Goal: Task Accomplishment & Management: Manage account settings

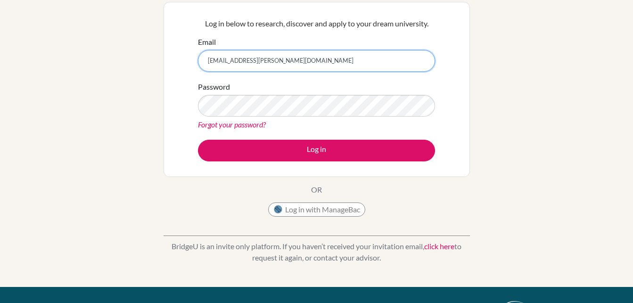
scroll to position [94, 0]
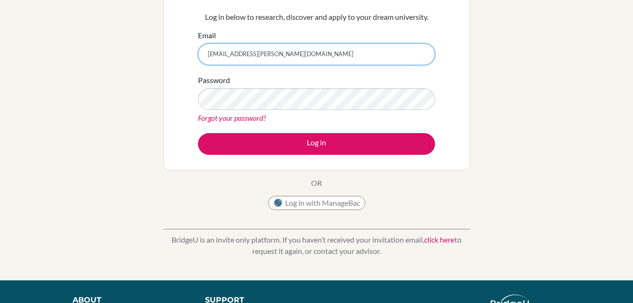
type input "lamb.toby@chb-online.com"
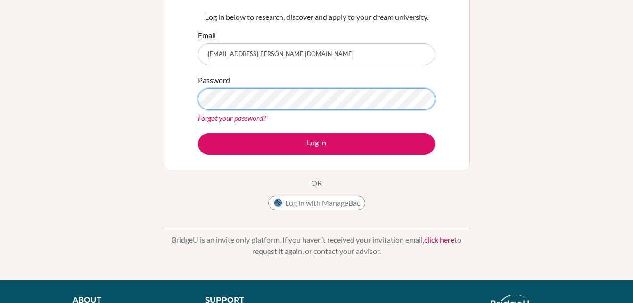
click at [198, 133] on button "Log in" at bounding box center [316, 144] width 237 height 22
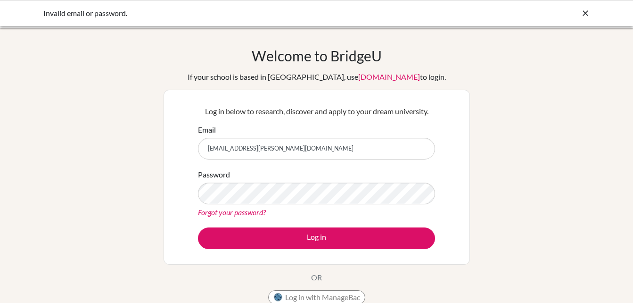
click at [589, 14] on icon at bounding box center [585, 12] width 9 height 9
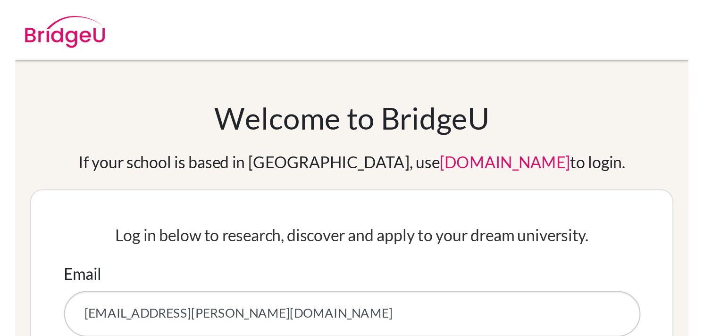
scroll to position [105, 0]
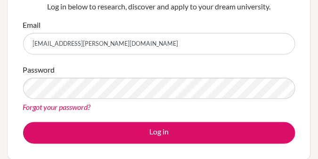
click at [79, 107] on link "Forgot your password?" at bounding box center [57, 106] width 68 height 9
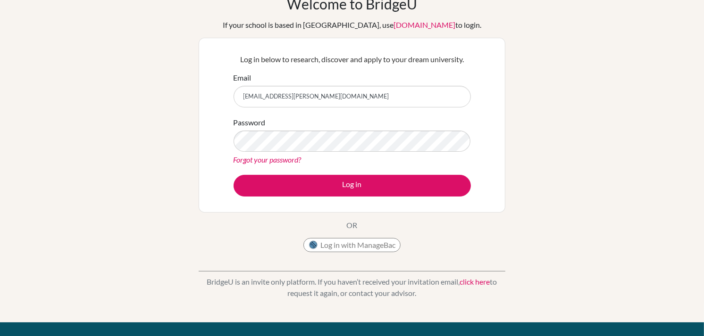
scroll to position [0, 0]
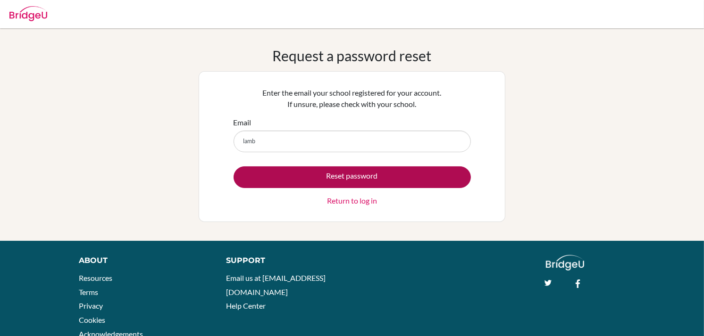
type input "[EMAIL_ADDRESS][PERSON_NAME][DOMAIN_NAME]"
click at [368, 177] on button "Reset password" at bounding box center [351, 177] width 237 height 22
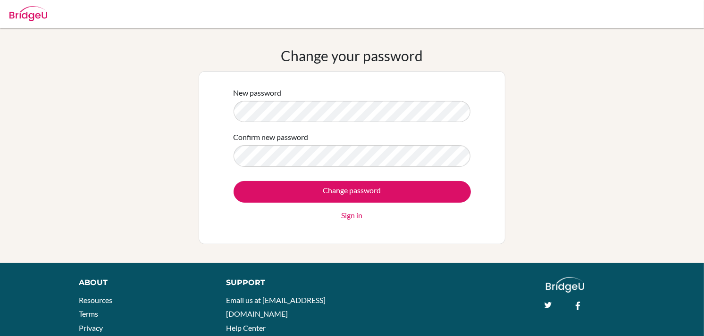
click at [229, 115] on div "New password Confirm new password Change password Sign in" at bounding box center [351, 157] width 249 height 153
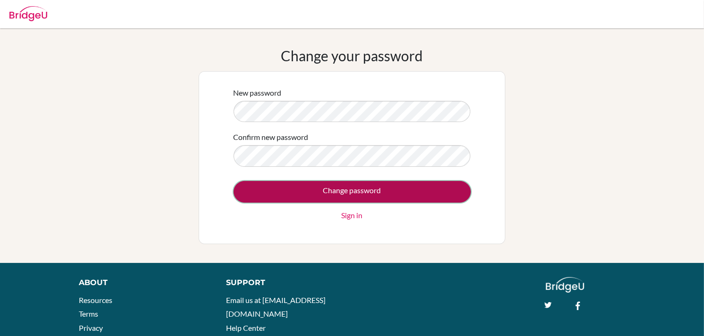
click at [298, 192] on input "Change password" at bounding box center [351, 192] width 237 height 22
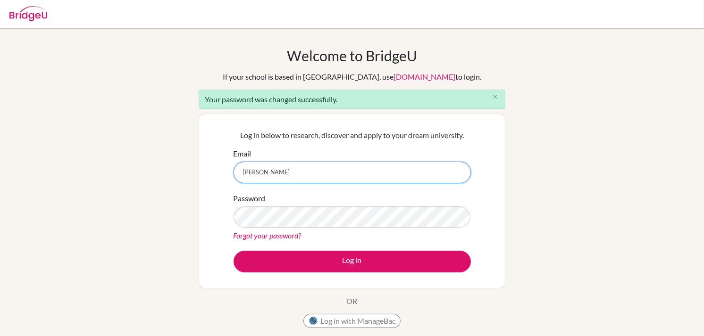
type input "[EMAIL_ADDRESS][PERSON_NAME][DOMAIN_NAME]"
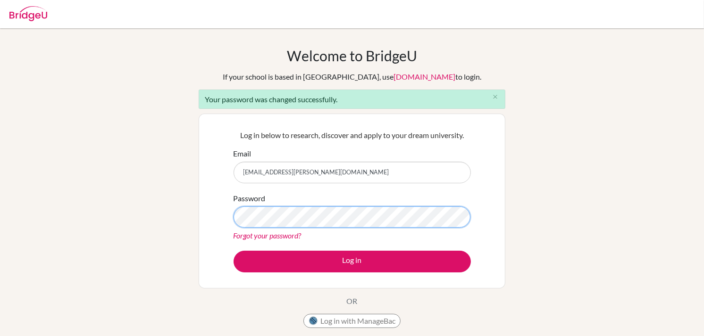
click at [233, 251] on button "Log in" at bounding box center [351, 262] width 237 height 22
